Goal: Information Seeking & Learning: Learn about a topic

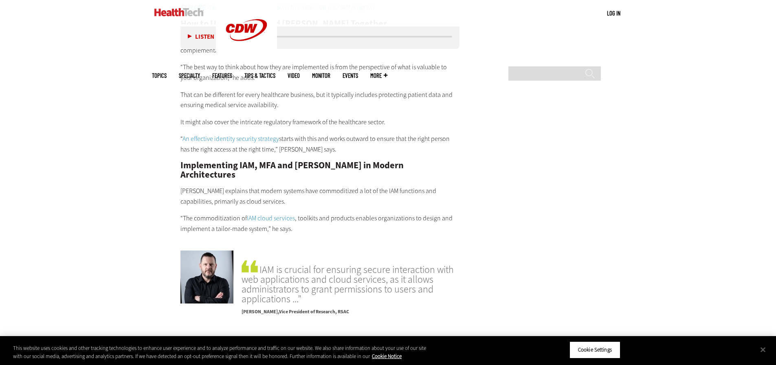
scroll to position [1630, 0]
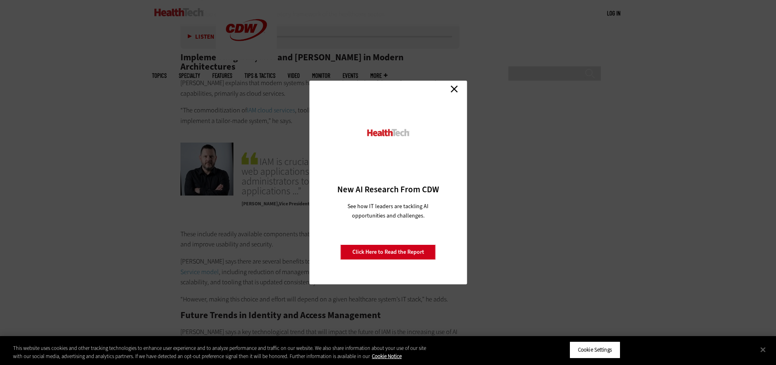
click at [456, 89] on link "Close" at bounding box center [454, 89] width 12 height 12
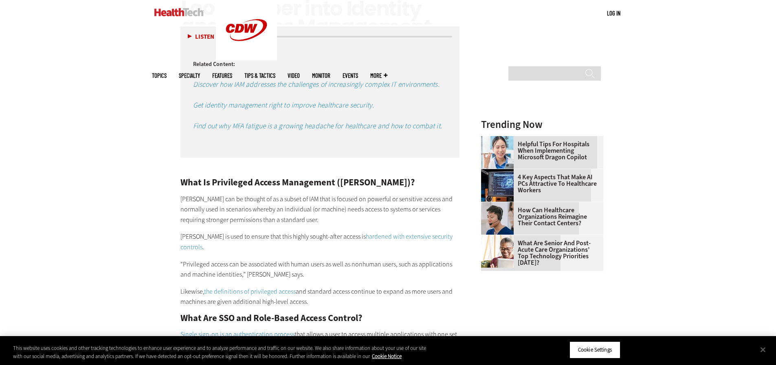
scroll to position [1059, 0]
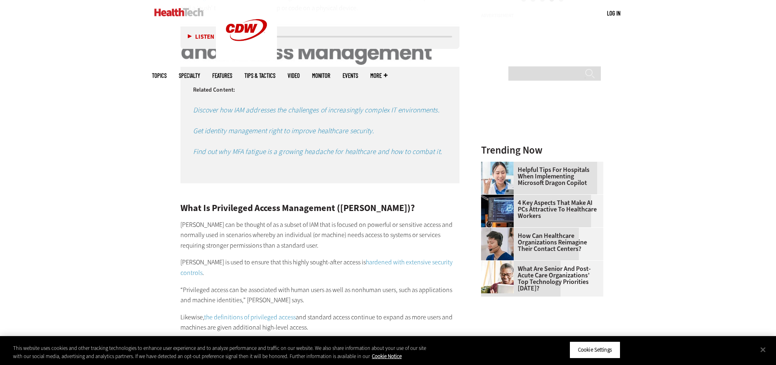
click at [384, 258] on link "hardened with extensive security controls" at bounding box center [316, 267] width 272 height 19
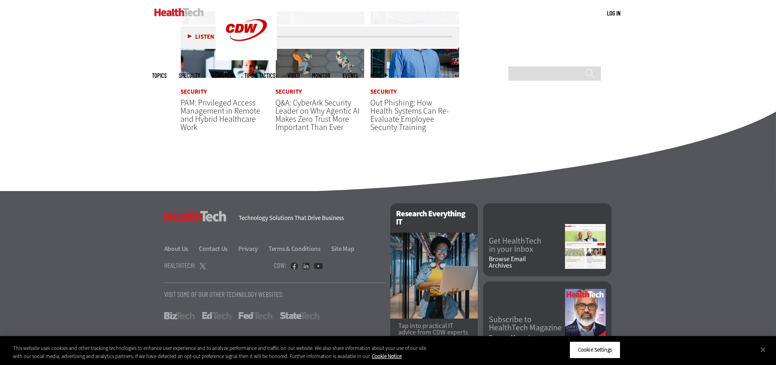
scroll to position [1553, 0]
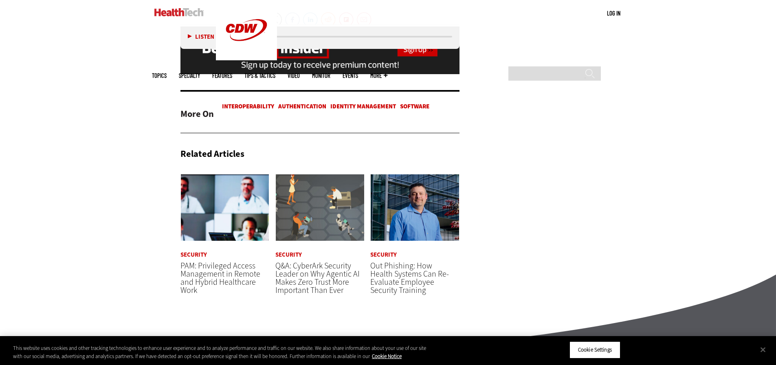
click at [216, 260] on span "PAM: Privileged Access Management in Remote and Hybrid Healthcare Work" at bounding box center [220, 277] width 80 height 35
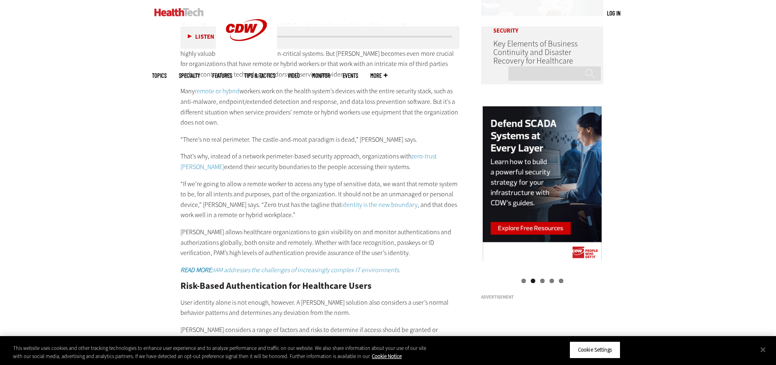
scroll to position [815, 0]
